Goal: Navigation & Orientation: Find specific page/section

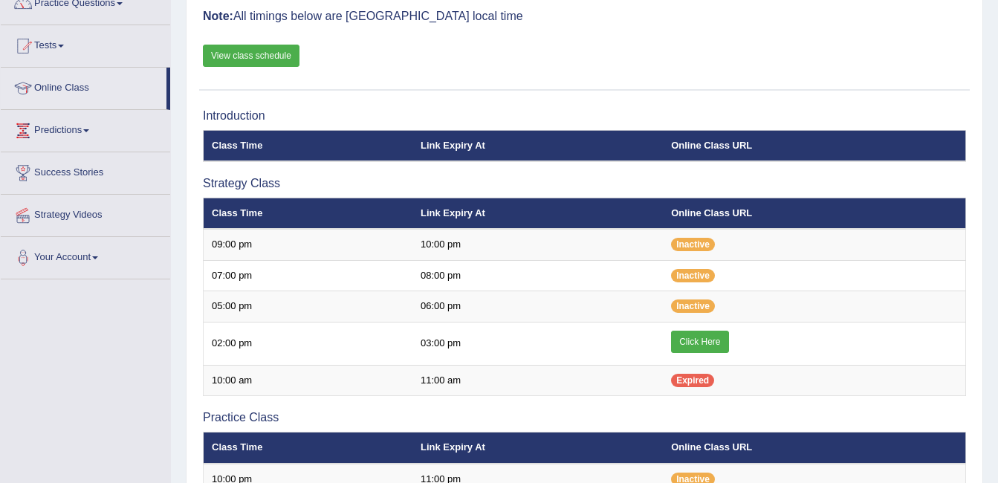
scroll to position [155, 0]
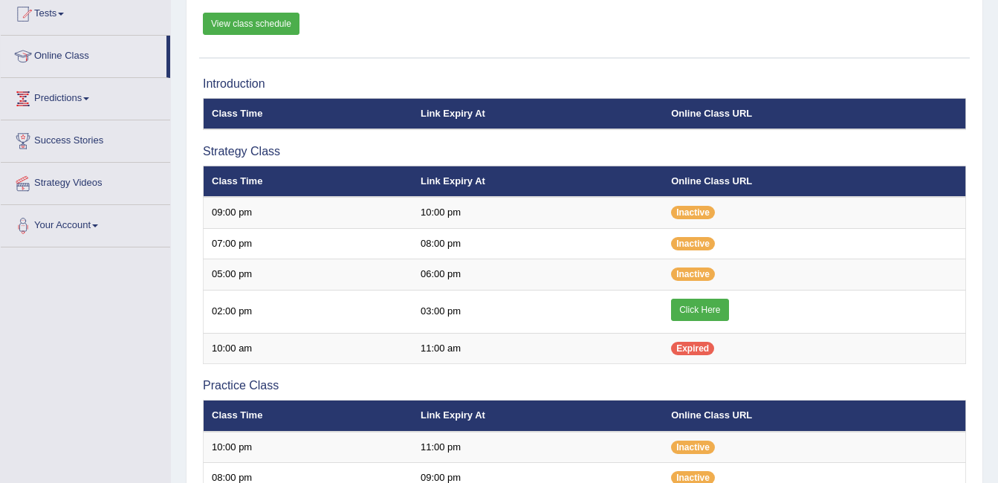
scroll to position [165, 0]
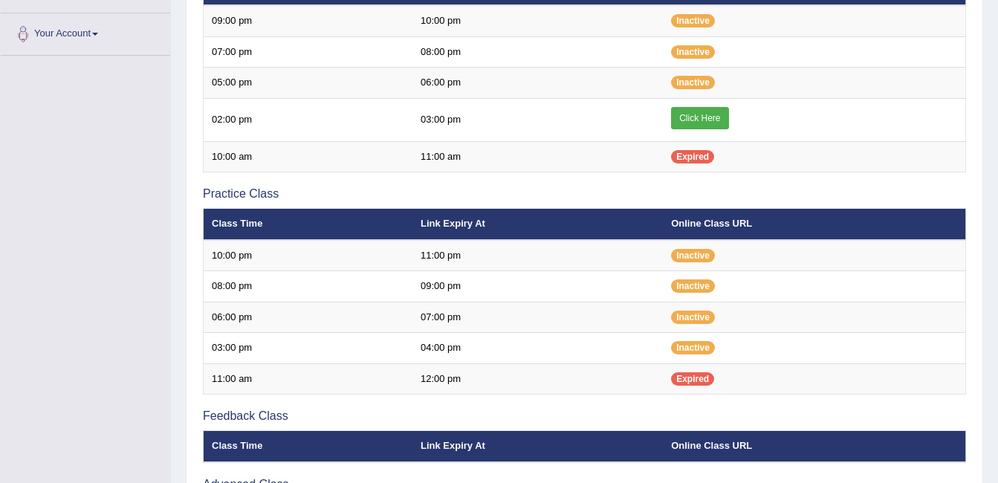
scroll to position [358, 0]
